Goal: Navigation & Orientation: Find specific page/section

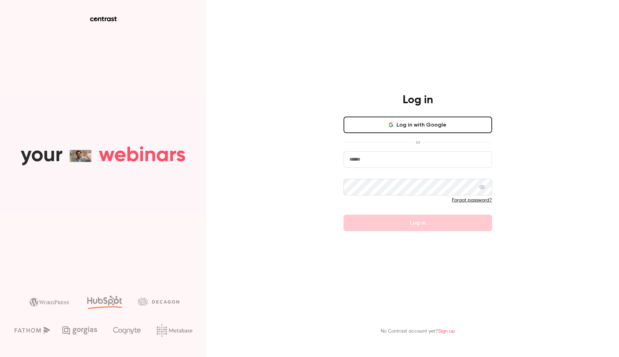
click at [373, 162] on input "email" at bounding box center [418, 159] width 149 height 17
type input "**********"
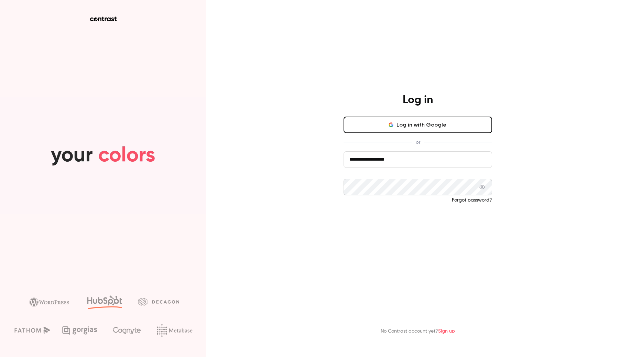
click at [393, 223] on button "Log in" at bounding box center [418, 223] width 149 height 17
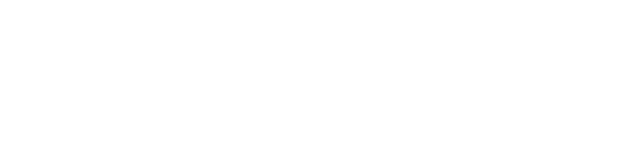
drag, startPoint x: 318, startPoint y: 128, endPoint x: 362, endPoint y: 250, distance: 129.5
click at [0, 0] on html "Runway Events Videos Audience Settings Help SpeakerHub new What's new" at bounding box center [309, 0] width 619 height 0
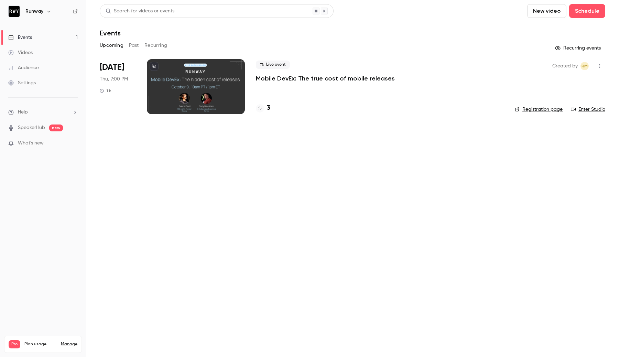
click at [188, 89] on div at bounding box center [196, 86] width 98 height 55
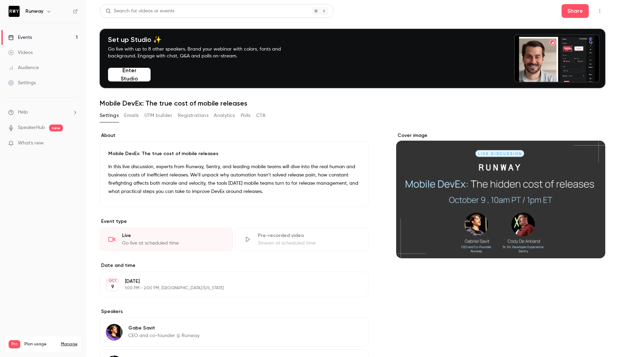
click at [55, 66] on link "Audience" at bounding box center [43, 67] width 86 height 15
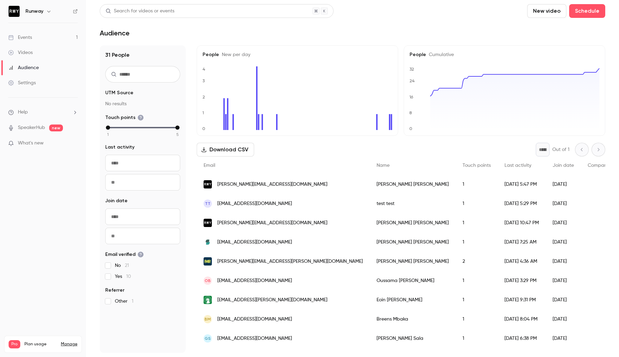
click at [40, 81] on link "Settings" at bounding box center [43, 82] width 86 height 15
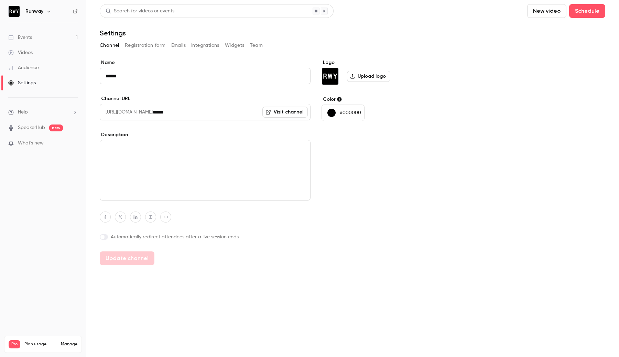
click at [59, 71] on link "Audience" at bounding box center [43, 67] width 86 height 15
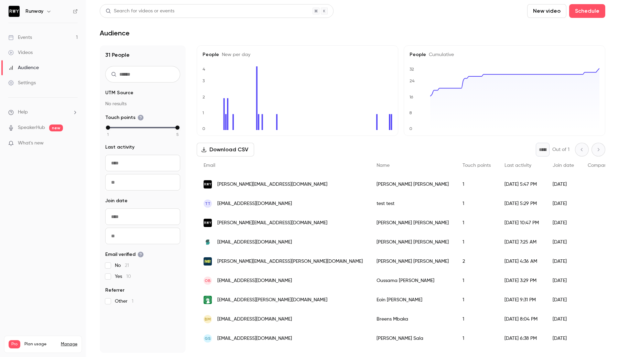
click at [28, 83] on div "Settings" at bounding box center [22, 82] width 28 height 7
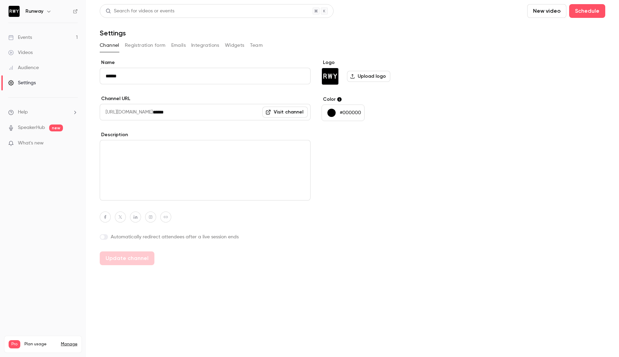
click at [146, 49] on button "Registration form" at bounding box center [145, 45] width 41 height 11
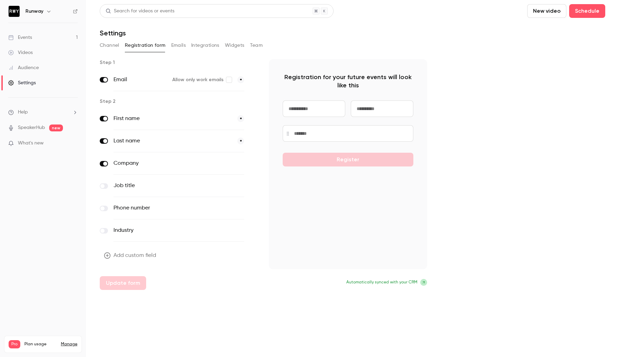
click at [197, 46] on button "Integrations" at bounding box center [205, 45] width 28 height 11
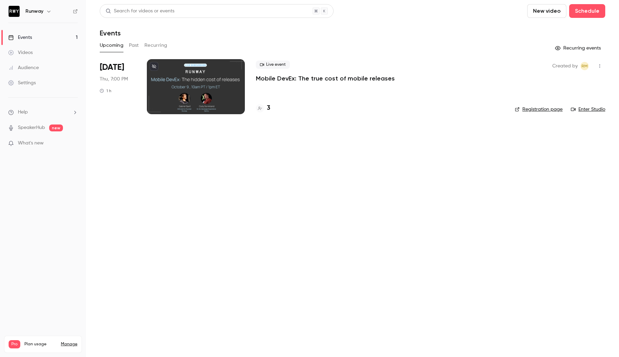
click at [30, 68] on div "Audience" at bounding box center [23, 67] width 31 height 7
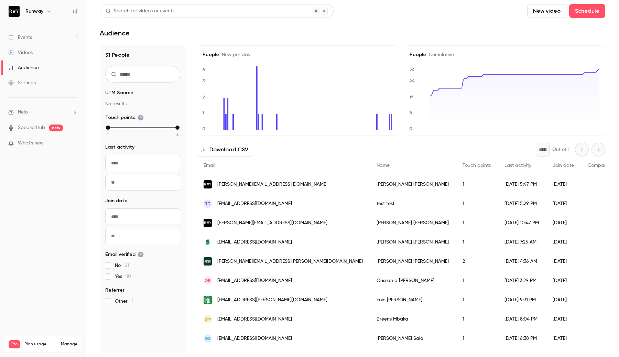
click at [28, 57] on link "Videos" at bounding box center [43, 52] width 86 height 15
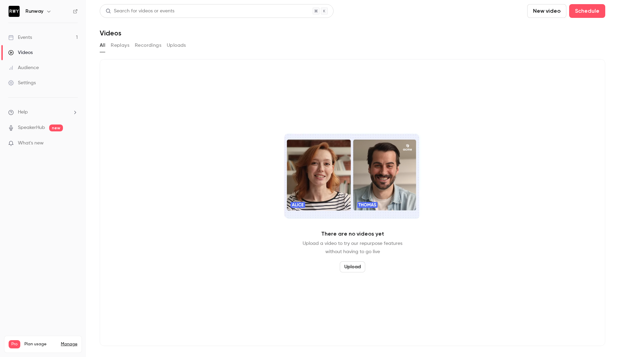
click at [122, 46] on button "Replays" at bounding box center [120, 45] width 19 height 11
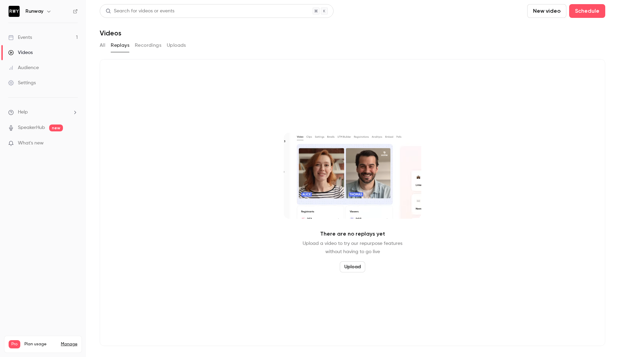
click at [68, 39] on link "Events 1" at bounding box center [43, 37] width 86 height 15
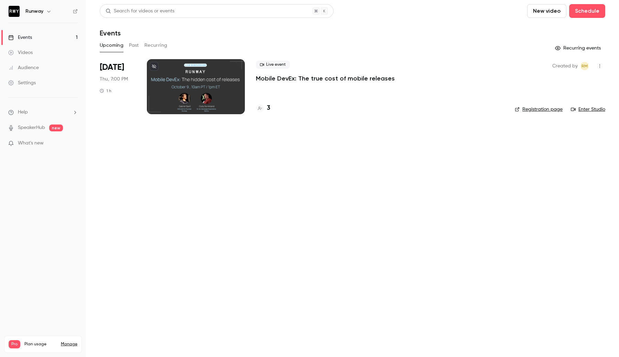
click at [269, 109] on h4 "3" at bounding box center [268, 108] width 3 height 9
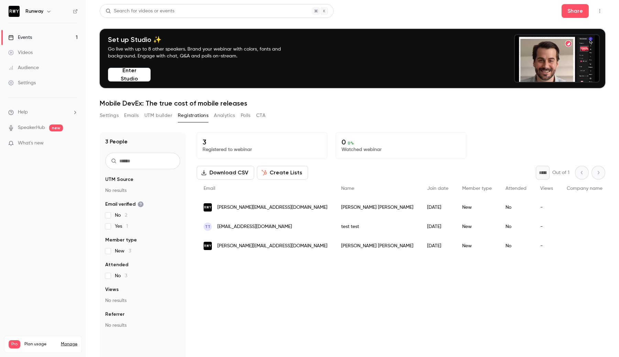
click at [29, 38] on div "Events" at bounding box center [20, 37] width 24 height 7
